Goal: Check status: Check status

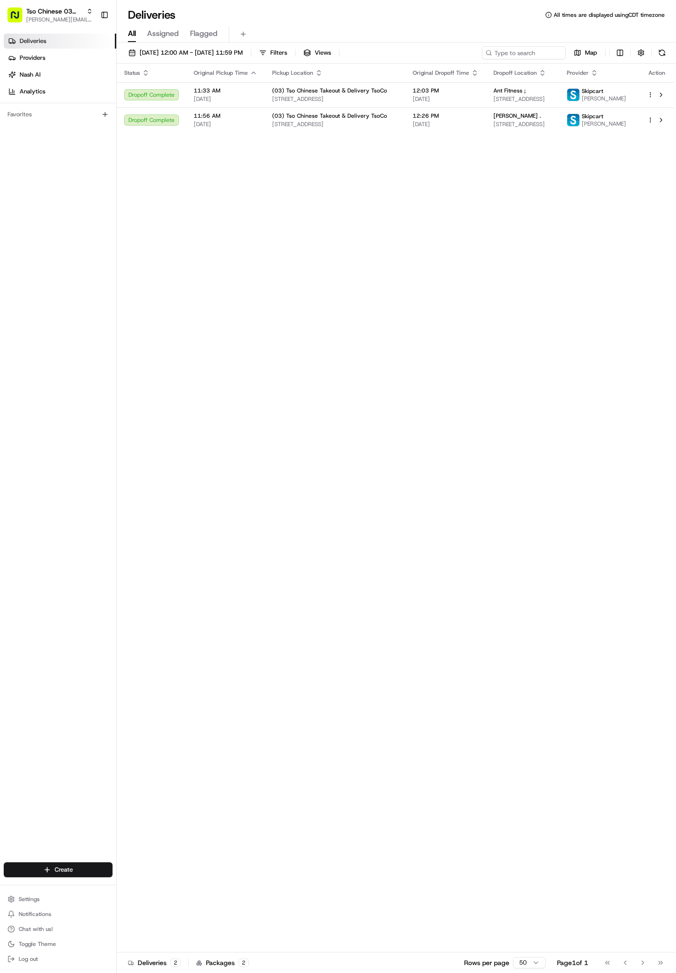
click at [84, 21] on span "[PERSON_NAME][EMAIL_ADDRESS][DOMAIN_NAME]" at bounding box center [59, 19] width 67 height 7
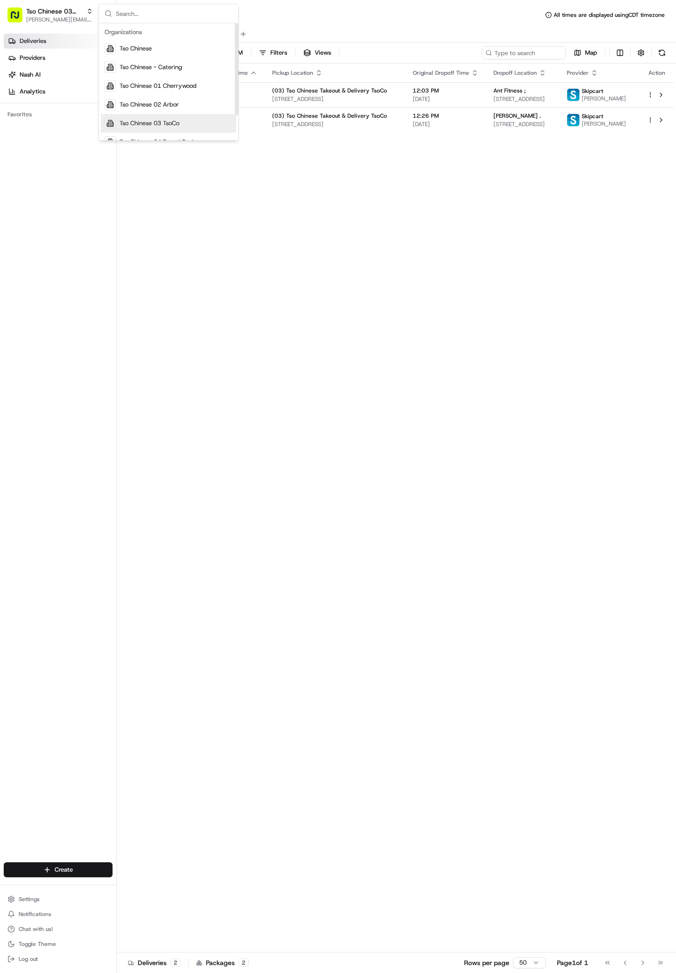
click at [169, 116] on div "Tso Chinese 03 TsoCo" at bounding box center [168, 123] width 135 height 19
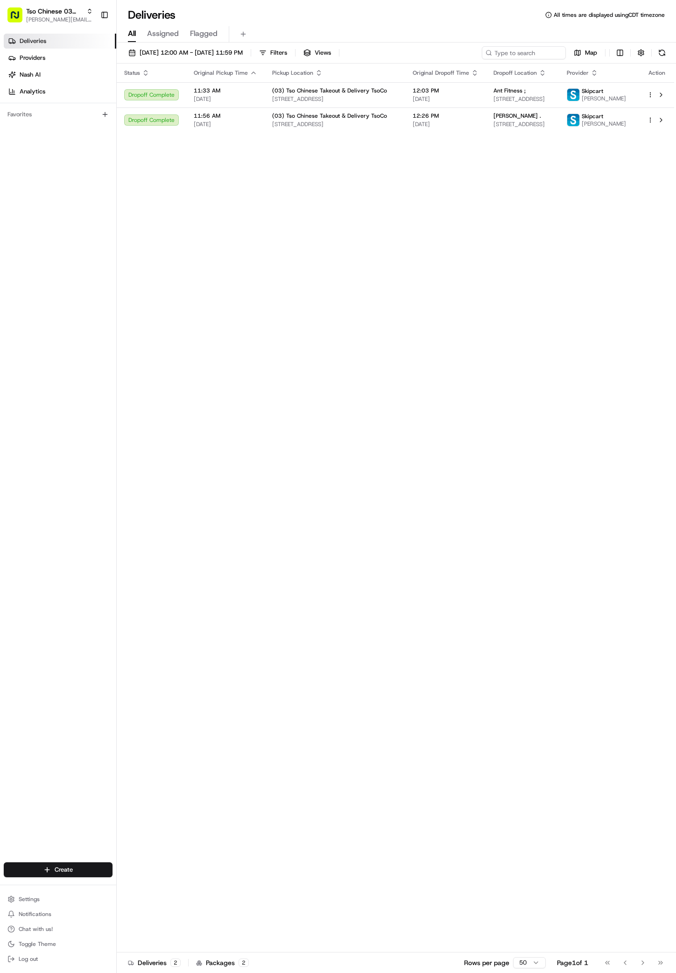
click at [428, 400] on div "Status Original Pickup Time Pickup Location Original Dropoff Time Dropoff Locat…" at bounding box center [396, 508] width 558 height 889
click at [82, 22] on span "[PERSON_NAME][EMAIL_ADDRESS][DOMAIN_NAME]" at bounding box center [59, 19] width 67 height 7
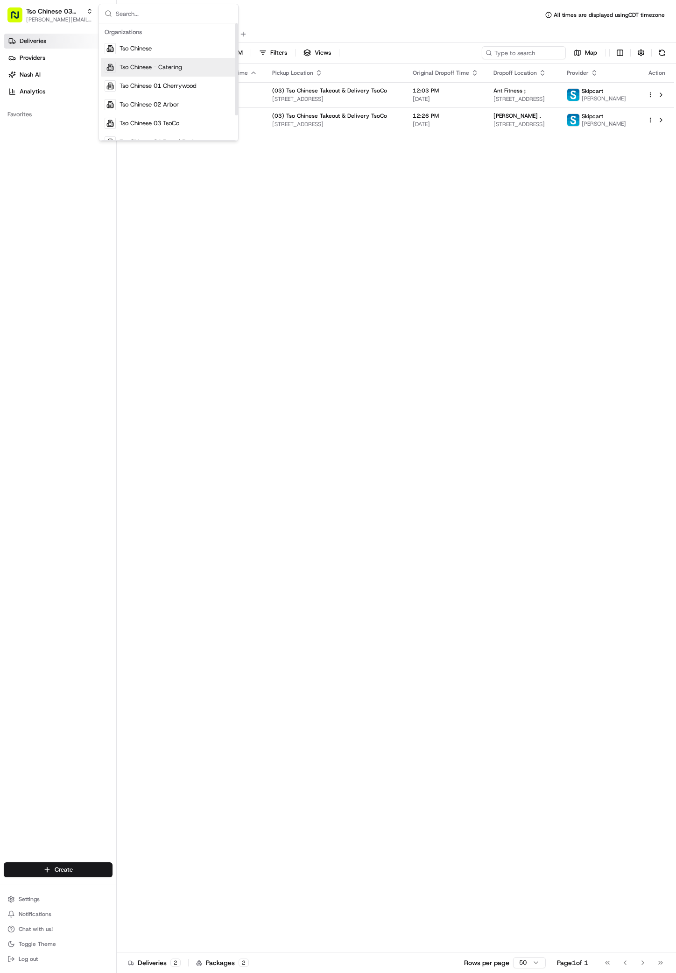
click at [145, 69] on span "Tso Chinese - Catering" at bounding box center [151, 67] width 63 height 8
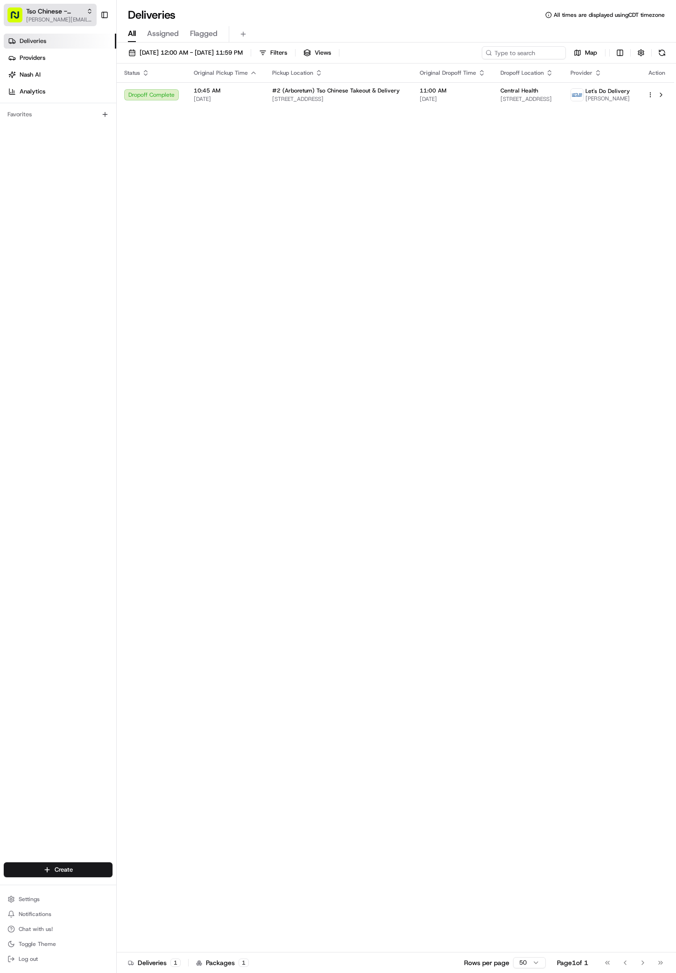
click at [88, 23] on span "[PERSON_NAME][EMAIL_ADDRESS][DOMAIN_NAME]" at bounding box center [59, 19] width 67 height 7
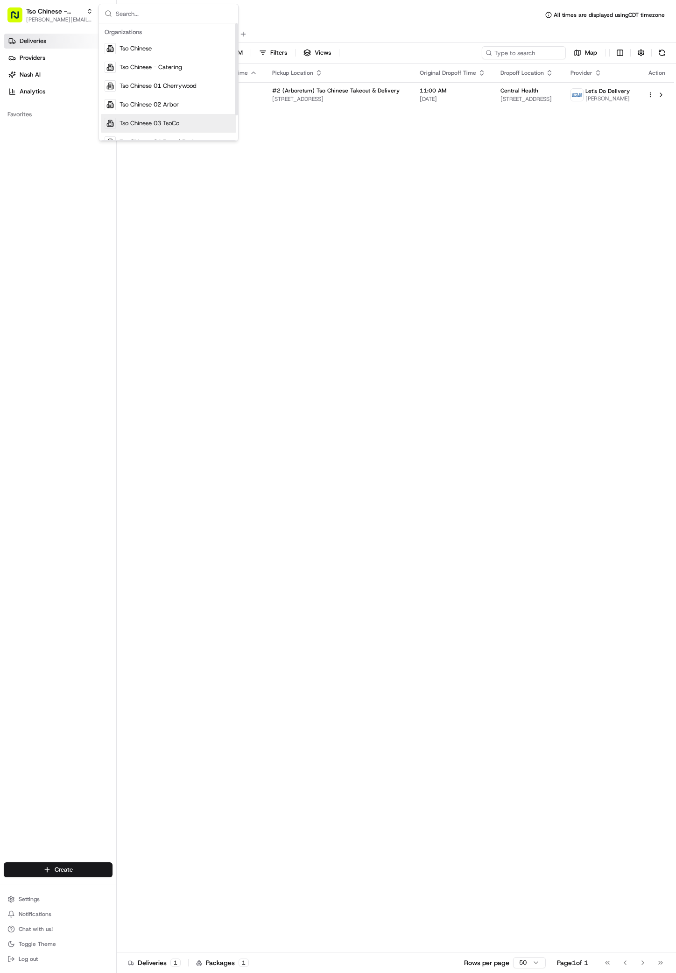
click at [157, 121] on span "Tso Chinese 03 TsoCo" at bounding box center [150, 123] width 60 height 8
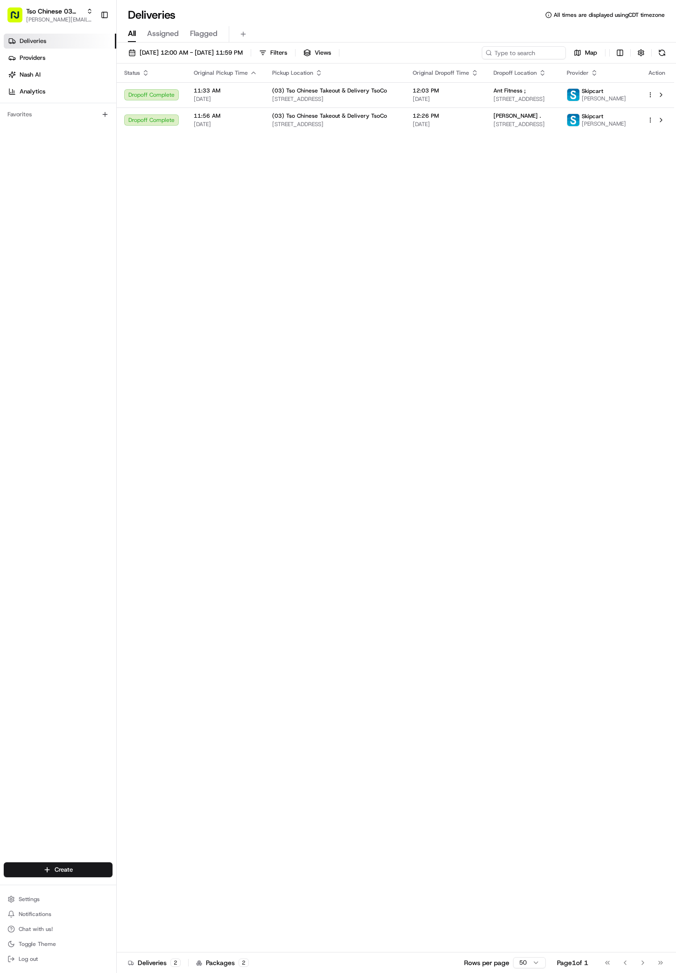
click at [334, 580] on div "Status Original Pickup Time Pickup Location Original Dropoff Time Dropoff Locat…" at bounding box center [396, 508] width 558 height 889
